Goal: Information Seeking & Learning: Learn about a topic

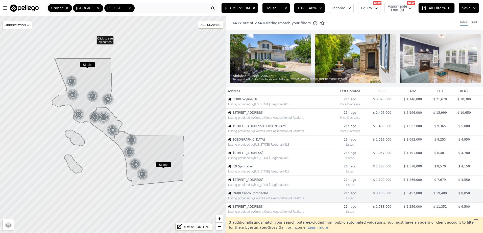
scroll to position [80, 0]
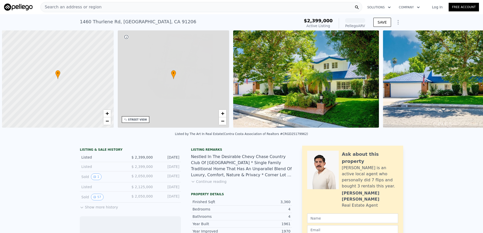
scroll to position [0, 2]
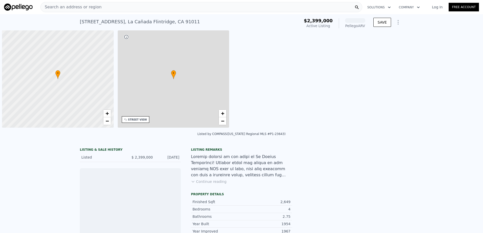
scroll to position [0, 2]
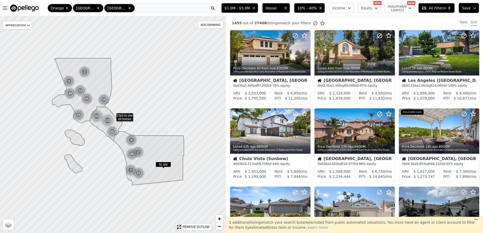
click at [460, 21] on div "Table" at bounding box center [464, 23] width 8 height 6
